Goal: Task Accomplishment & Management: Use online tool/utility

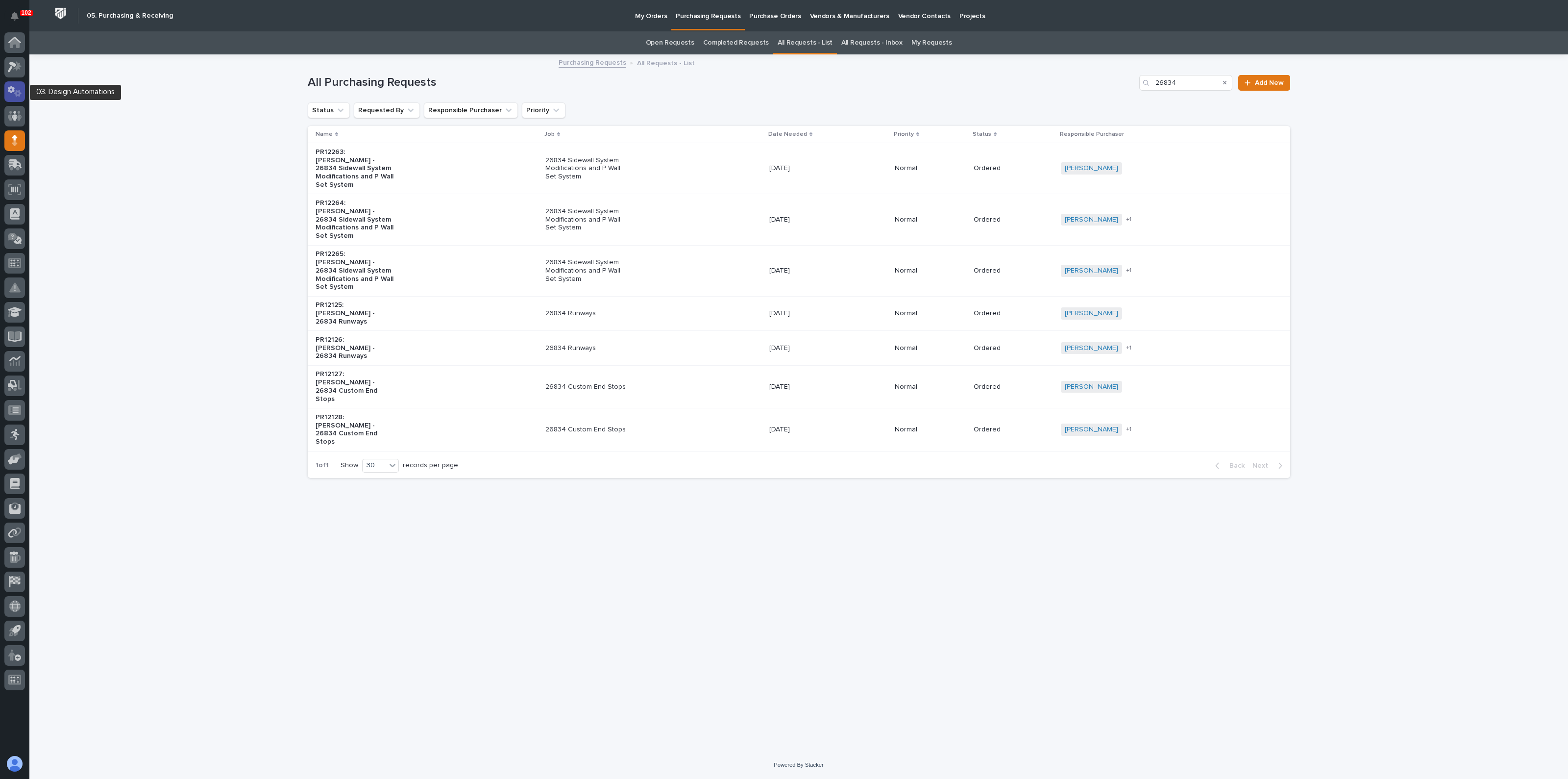
click at [16, 90] on icon at bounding box center [15, 91] width 14 height 11
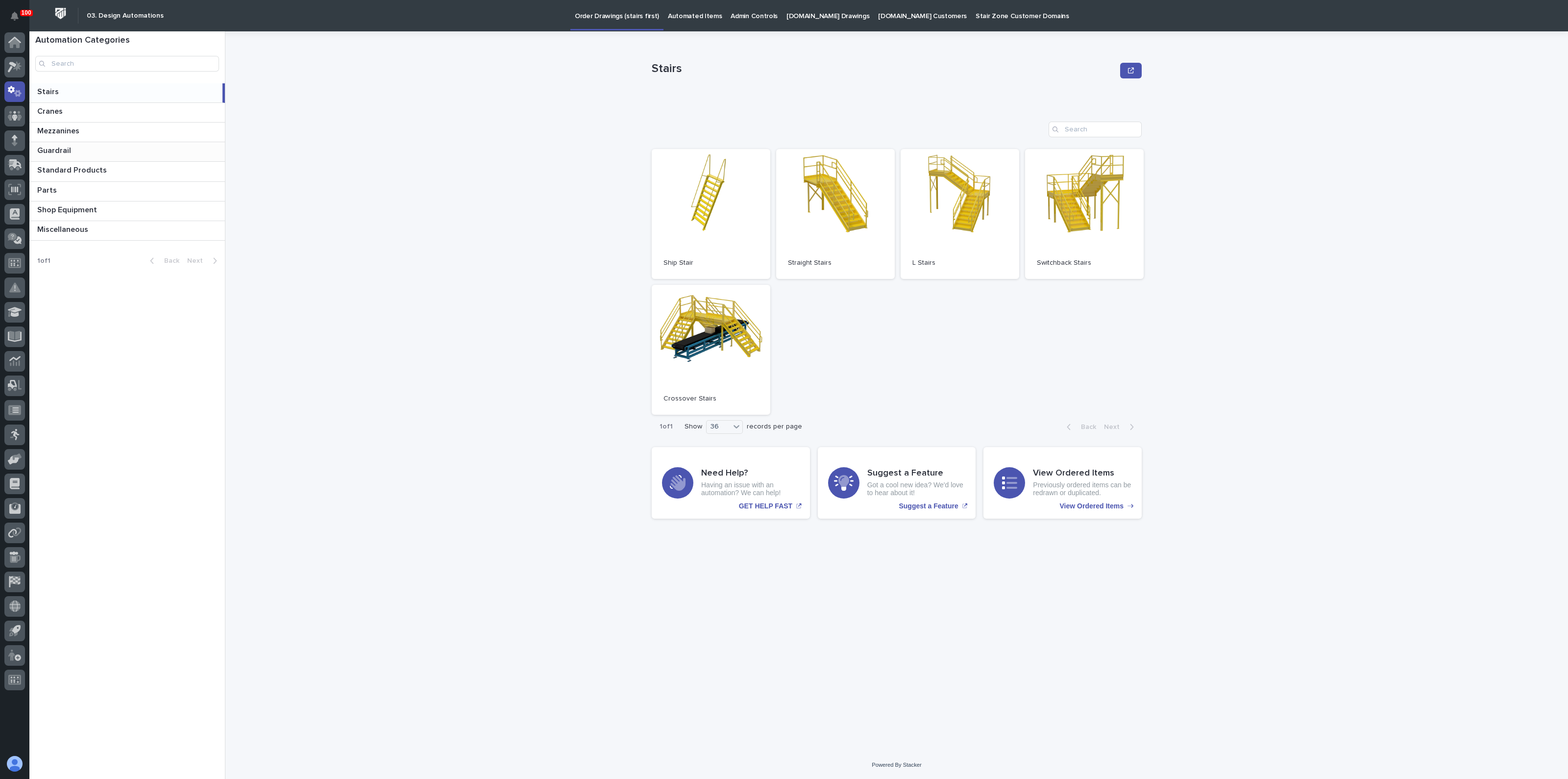
click at [49, 148] on p "Guardrail" at bounding box center [54, 150] width 35 height 11
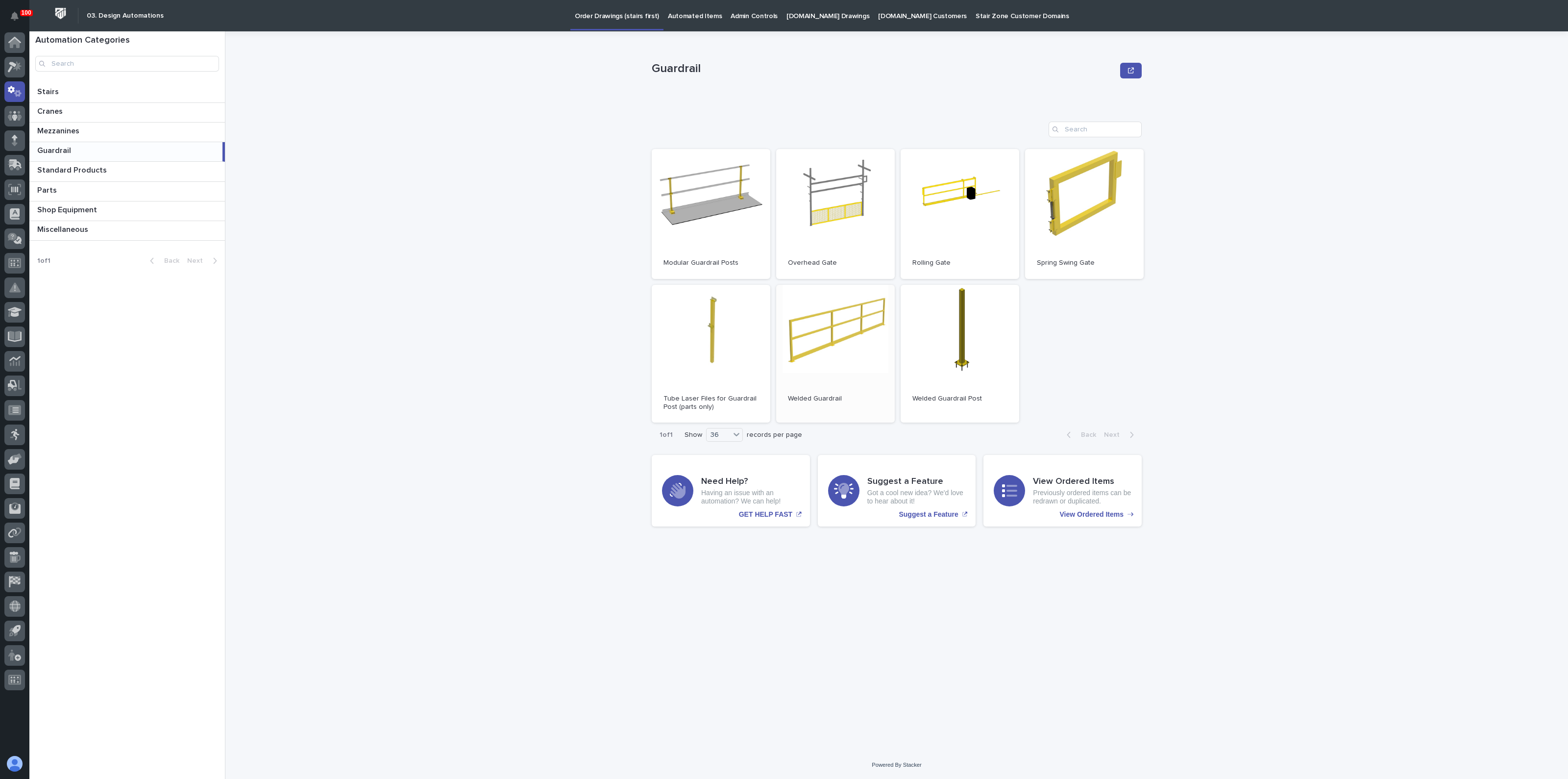
click at [791, 333] on link "Open" at bounding box center [836, 354] width 119 height 138
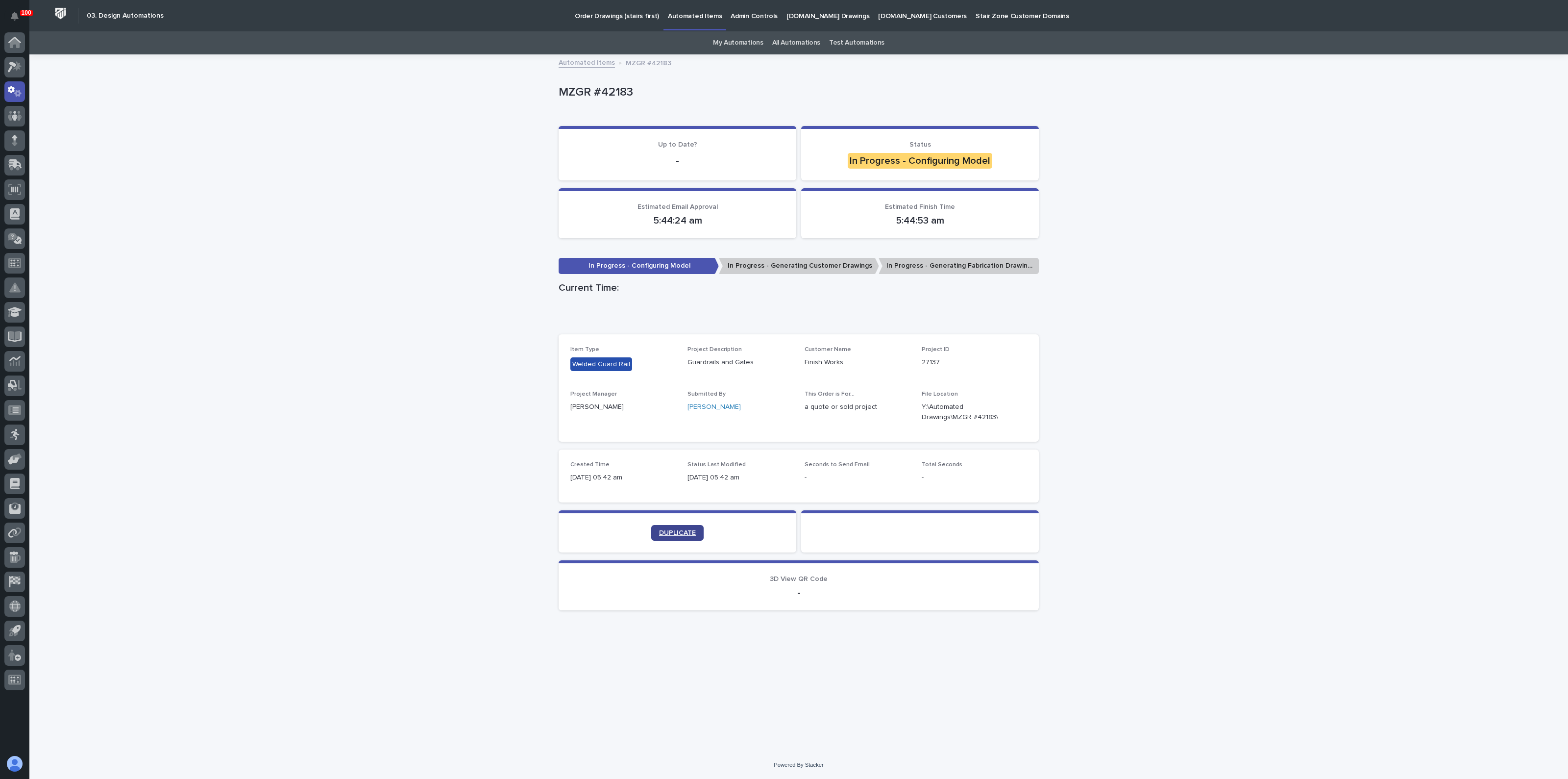
click at [666, 534] on span "DUPLICATE" at bounding box center [677, 532] width 37 height 7
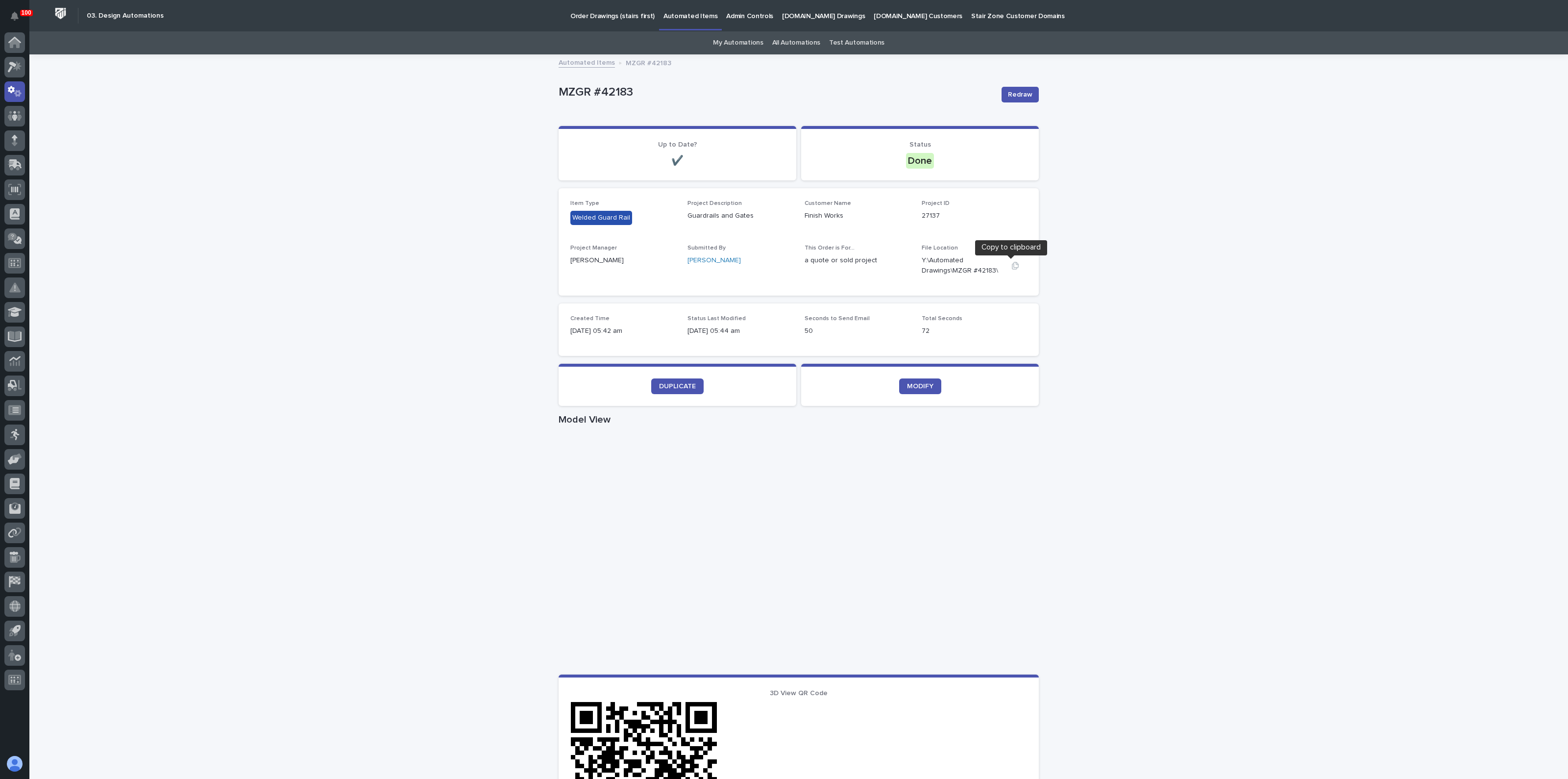
click at [1012, 266] on icon "button" at bounding box center [1015, 265] width 7 height 7
click at [663, 389] on link "DUPLICATE" at bounding box center [677, 386] width 53 height 16
click at [669, 387] on span "DUPLICATE" at bounding box center [677, 386] width 37 height 7
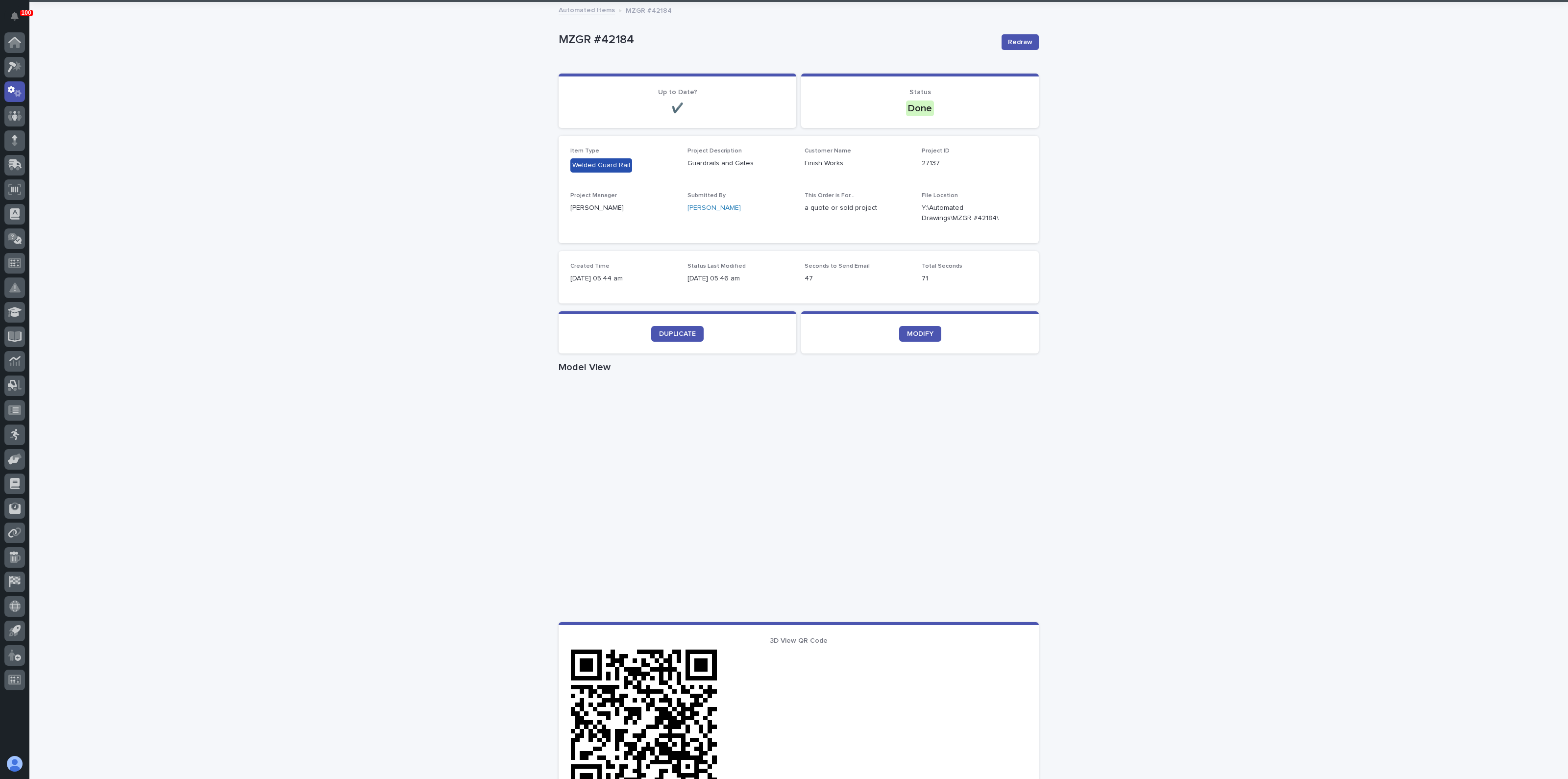
drag, startPoint x: 513, startPoint y: 332, endPoint x: 536, endPoint y: 340, distance: 24.4
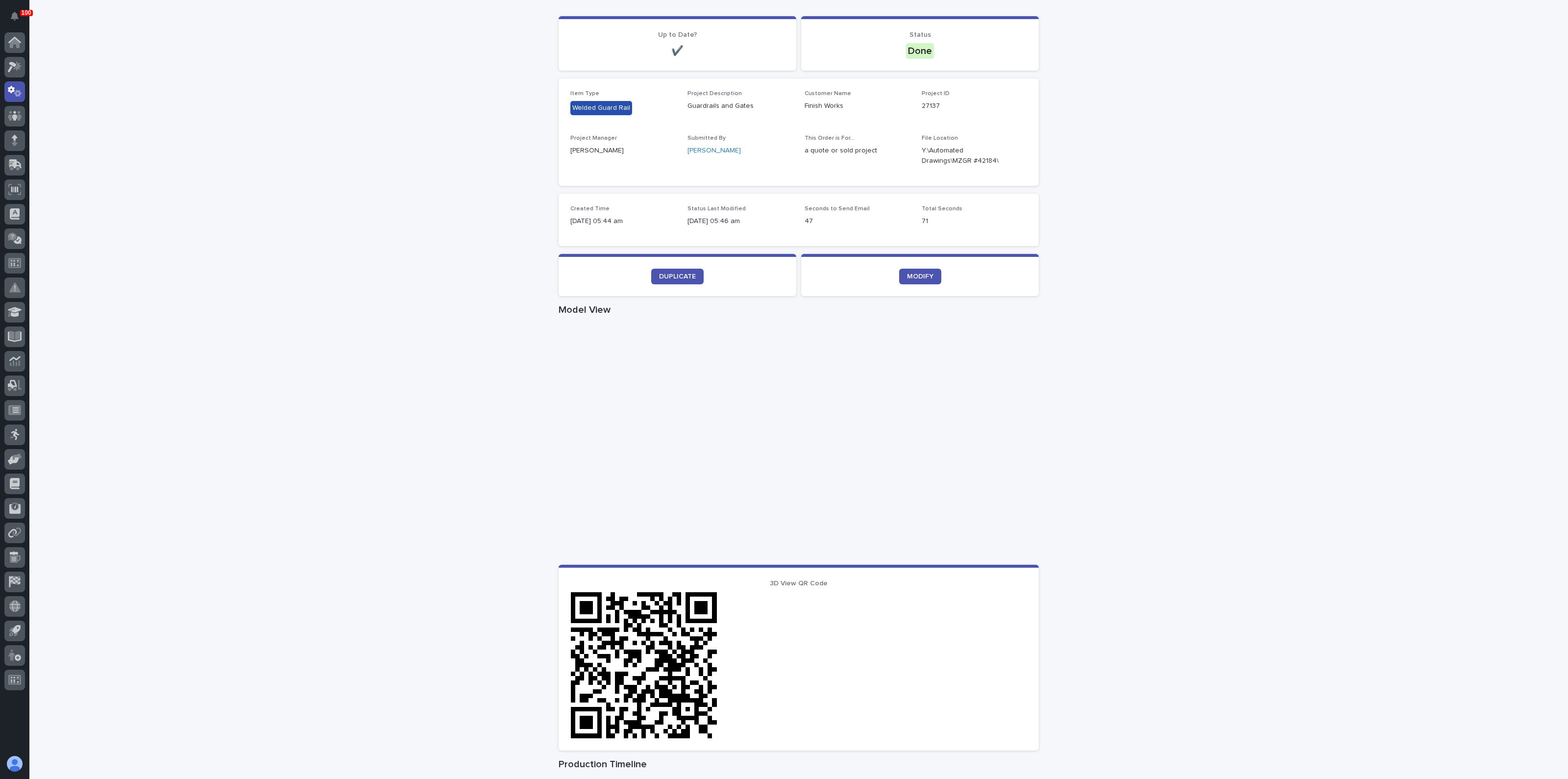
scroll to position [110, 0]
click at [676, 278] on span "DUPLICATE" at bounding box center [677, 276] width 37 height 7
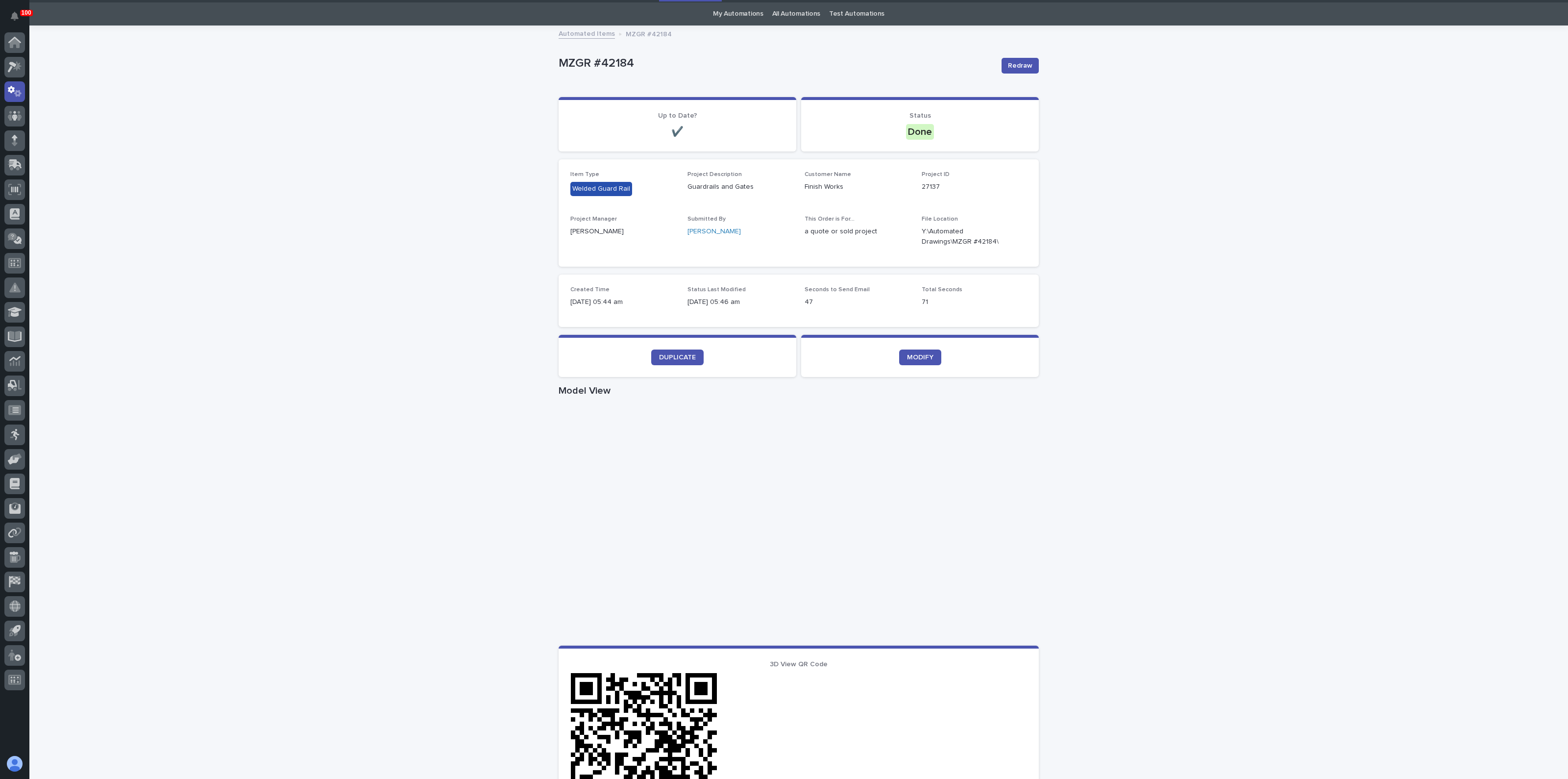
scroll to position [0, 0]
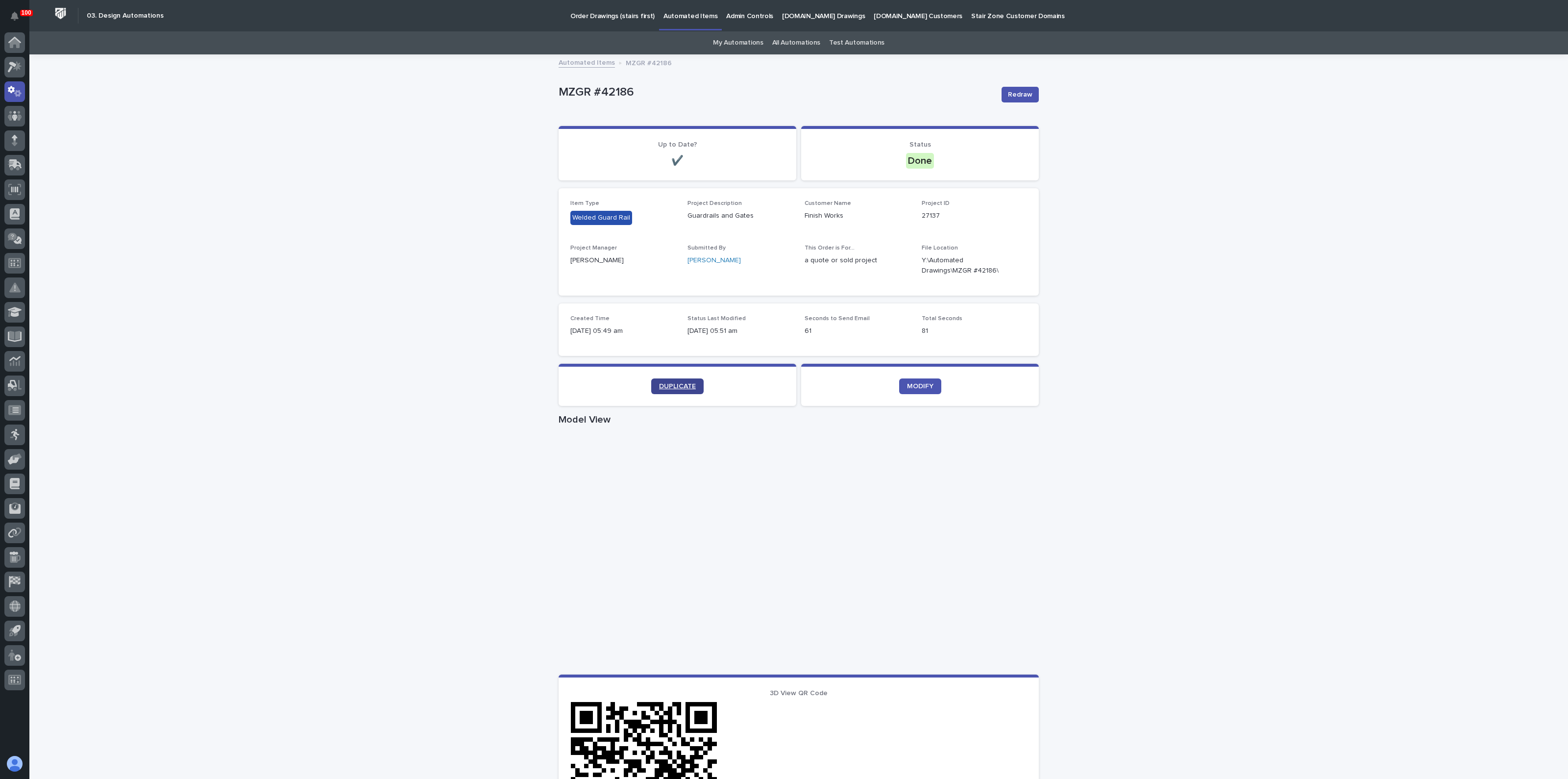
click at [660, 383] on span "DUPLICATE" at bounding box center [677, 386] width 37 height 7
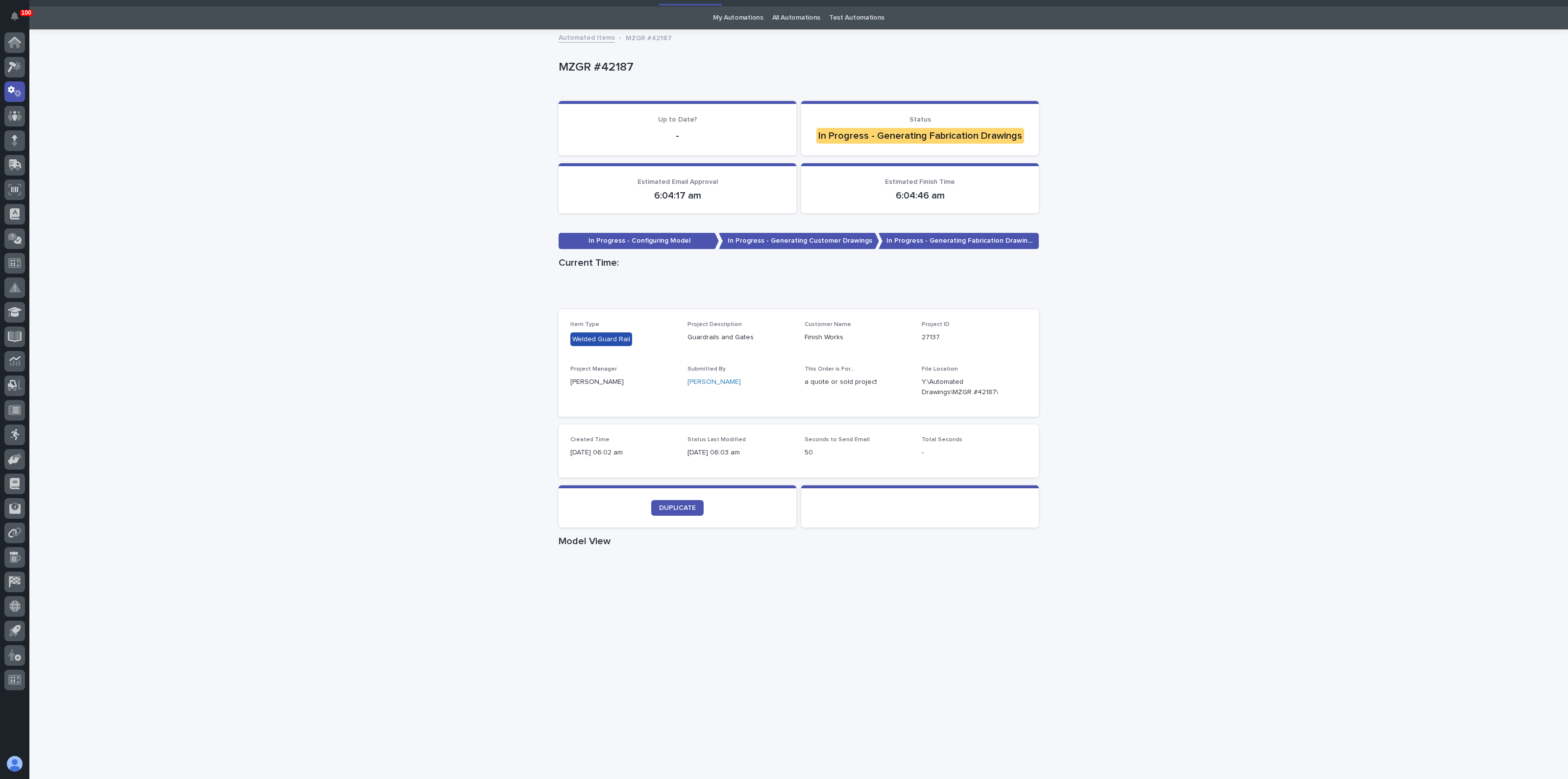
scroll to position [61, 0]
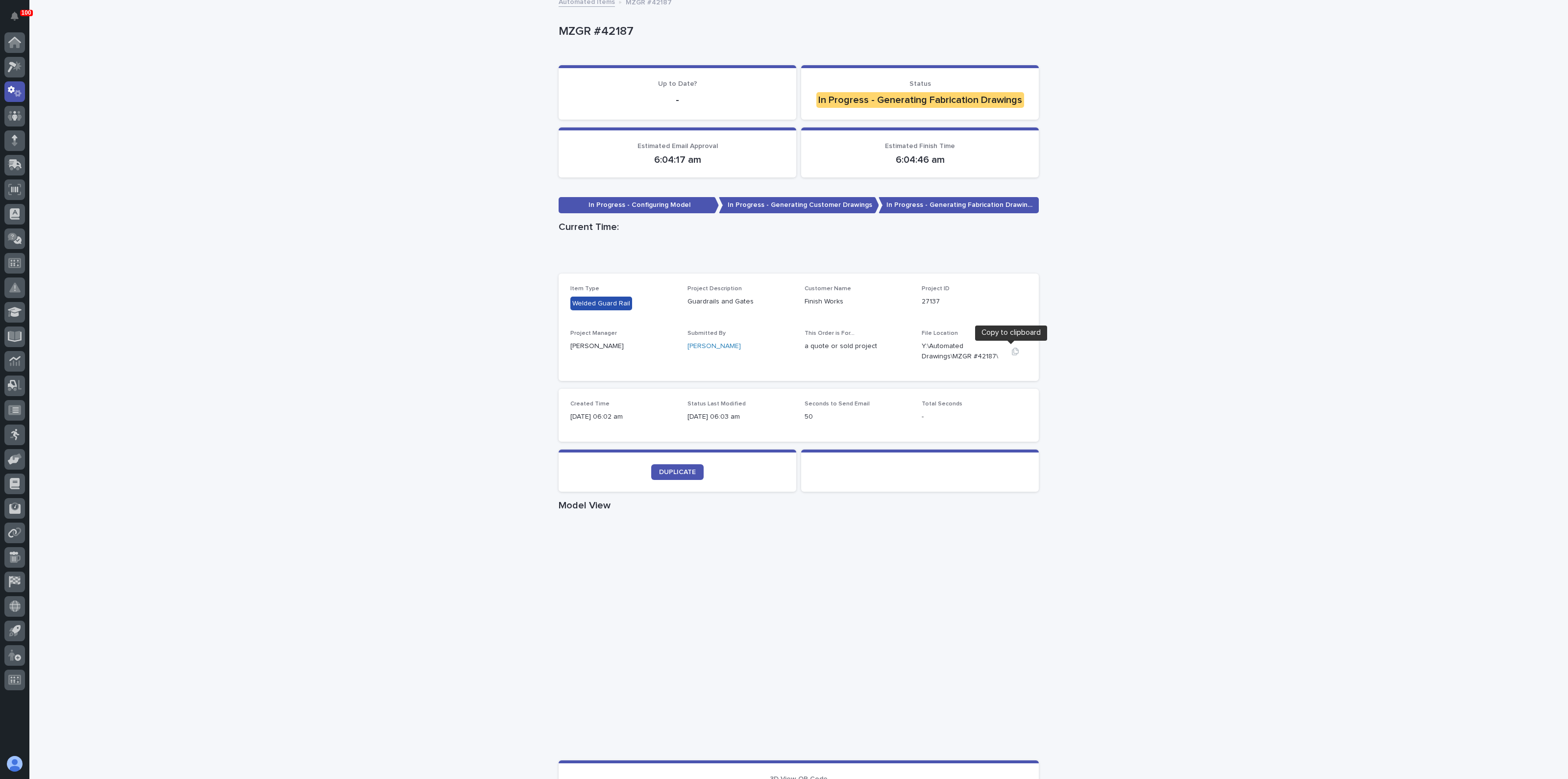
click at [1012, 354] on icon "button" at bounding box center [1015, 351] width 7 height 7
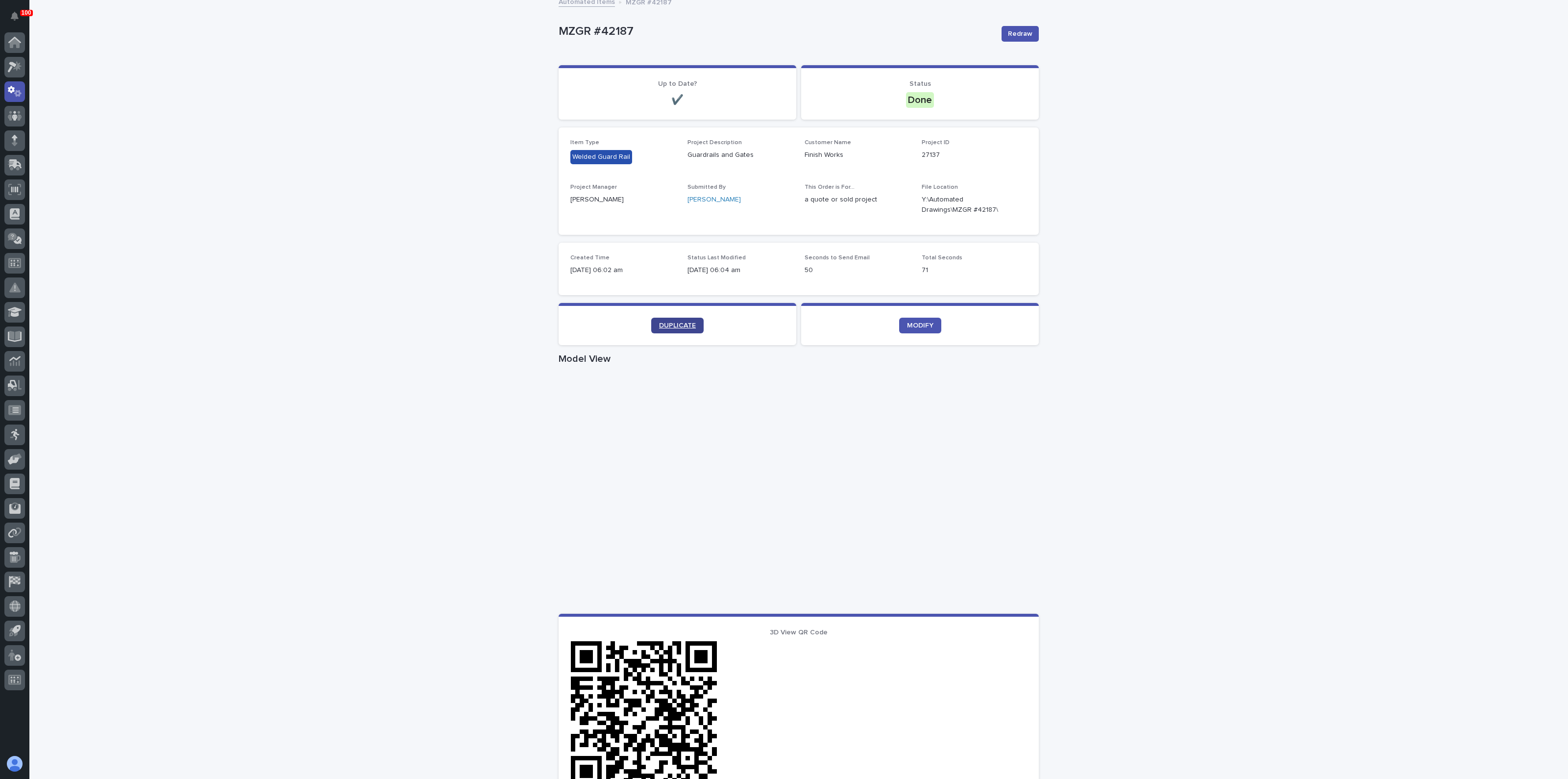
click at [669, 325] on span "DUPLICATE" at bounding box center [677, 325] width 37 height 7
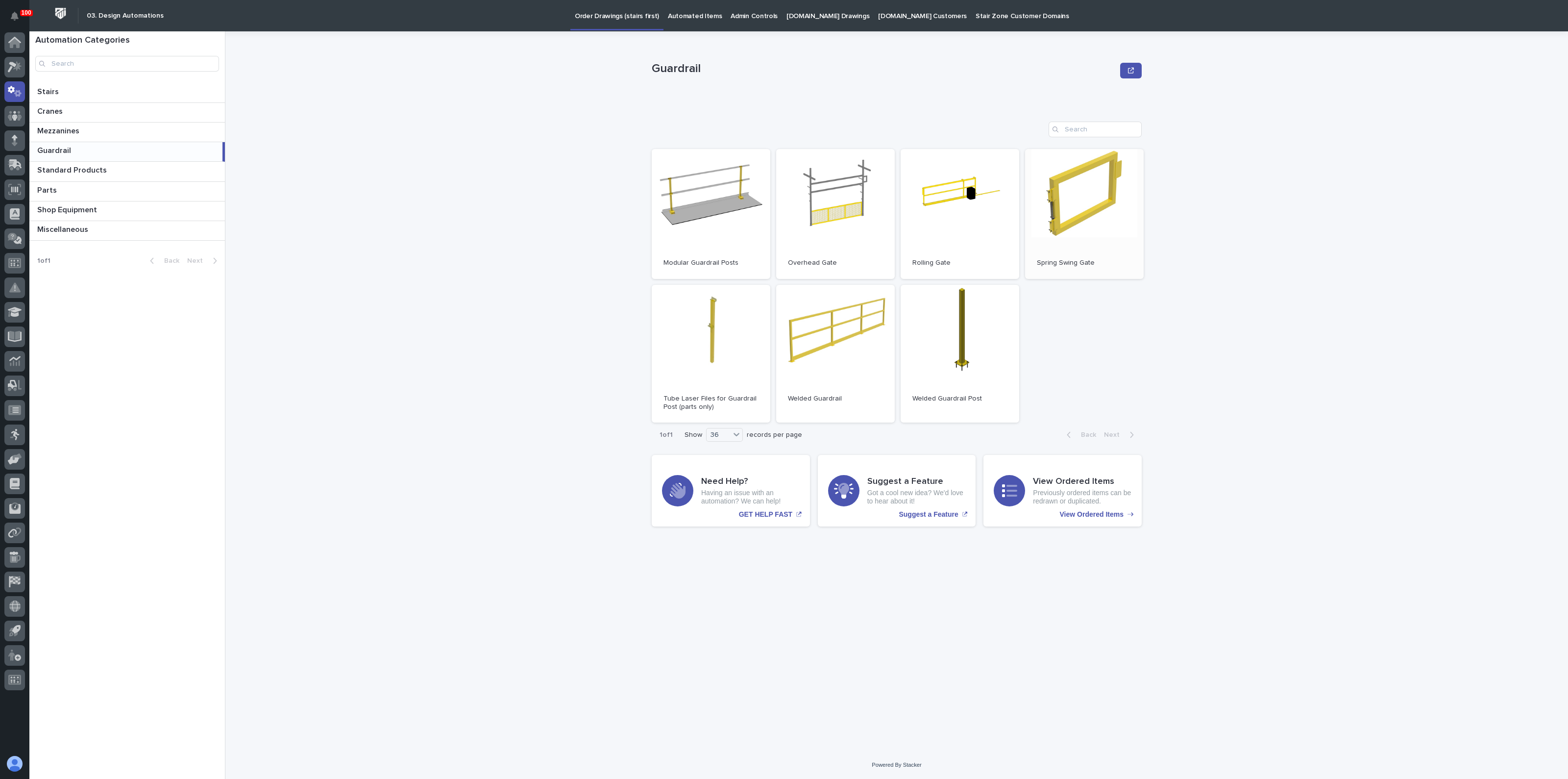
click at [1093, 214] on link "Open" at bounding box center [1084, 213] width 119 height 130
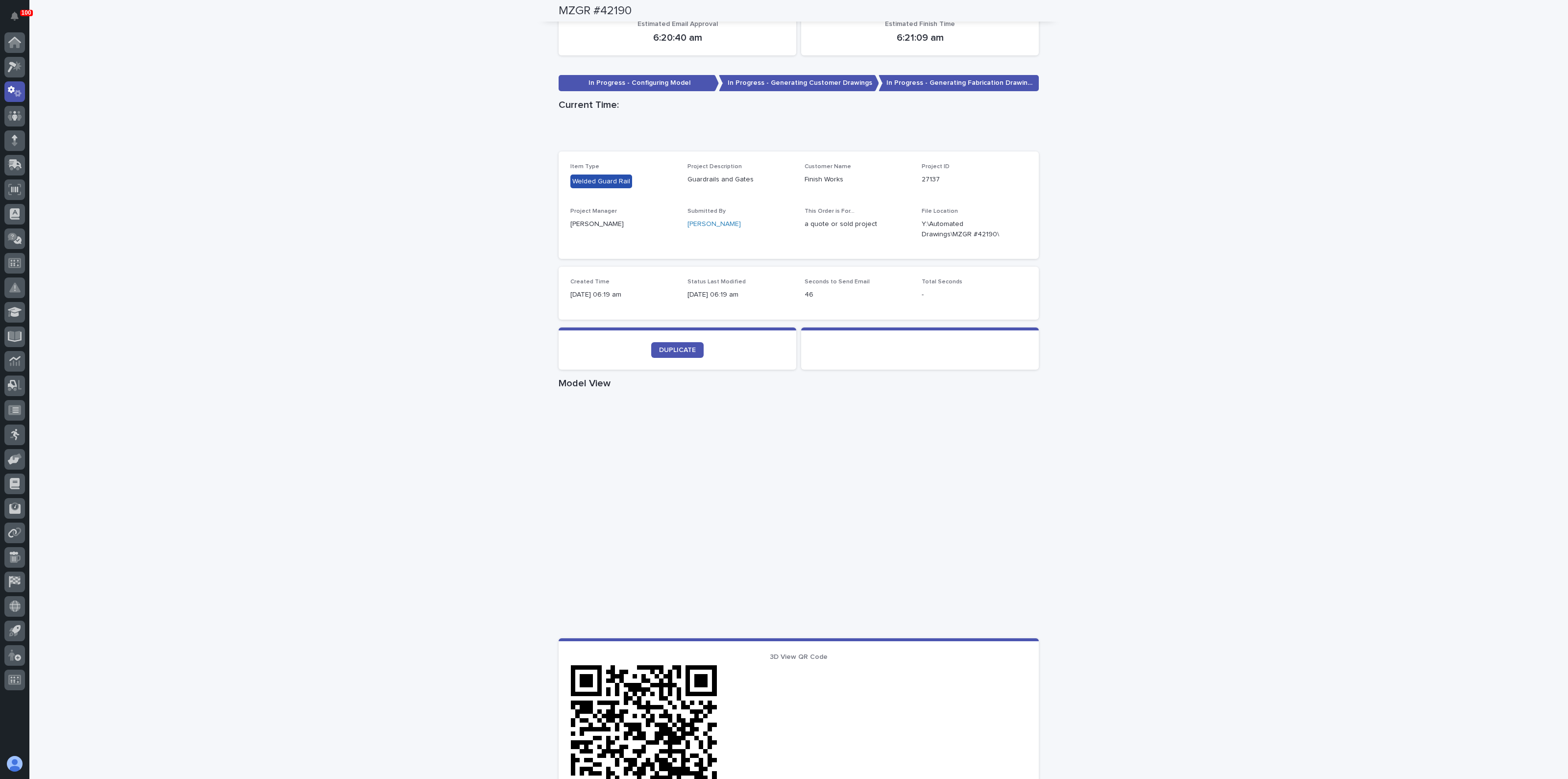
scroll to position [61, 0]
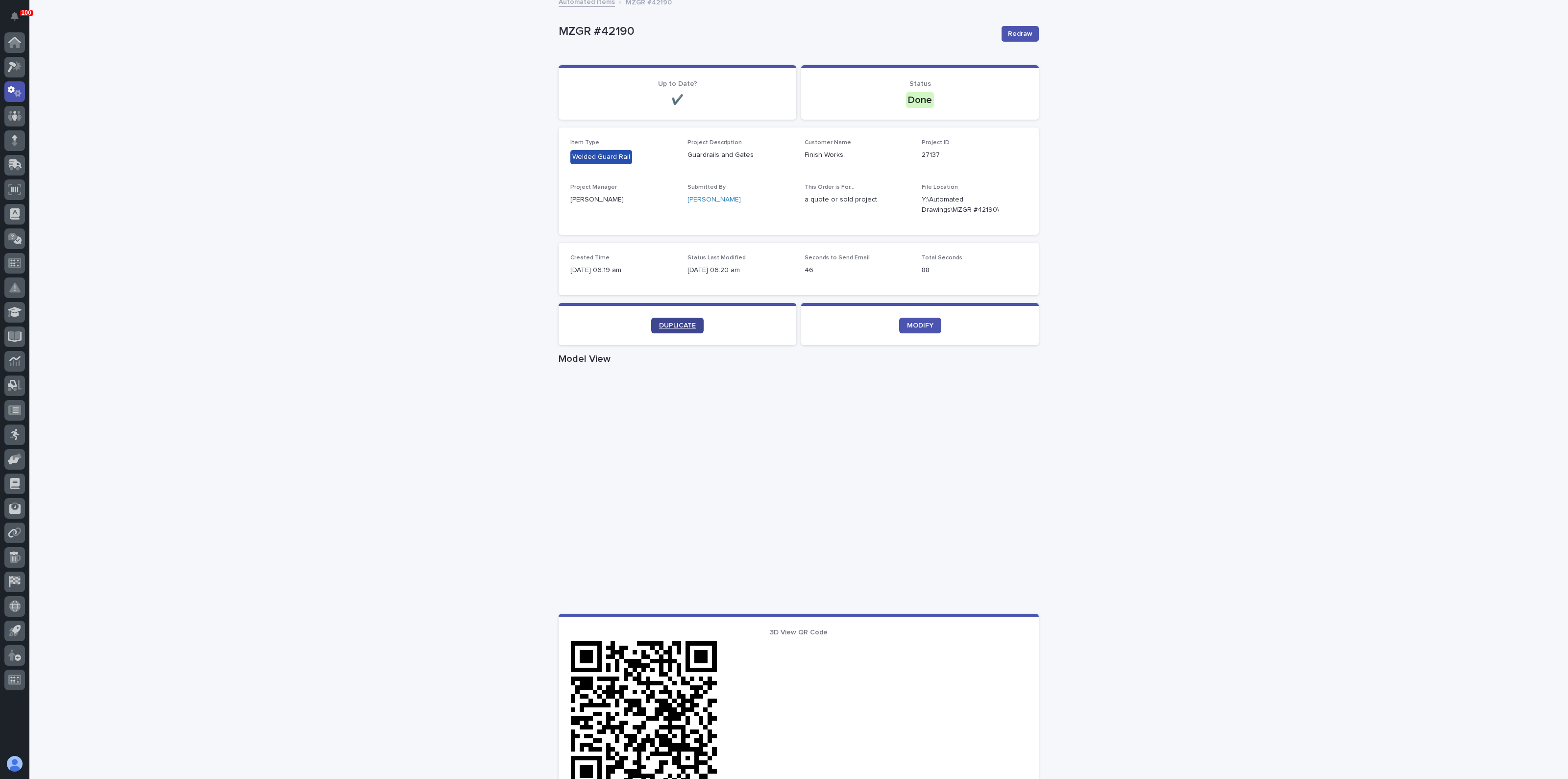
click at [659, 327] on span "DUPLICATE" at bounding box center [677, 325] width 37 height 7
